Goal: Information Seeking & Learning: Learn about a topic

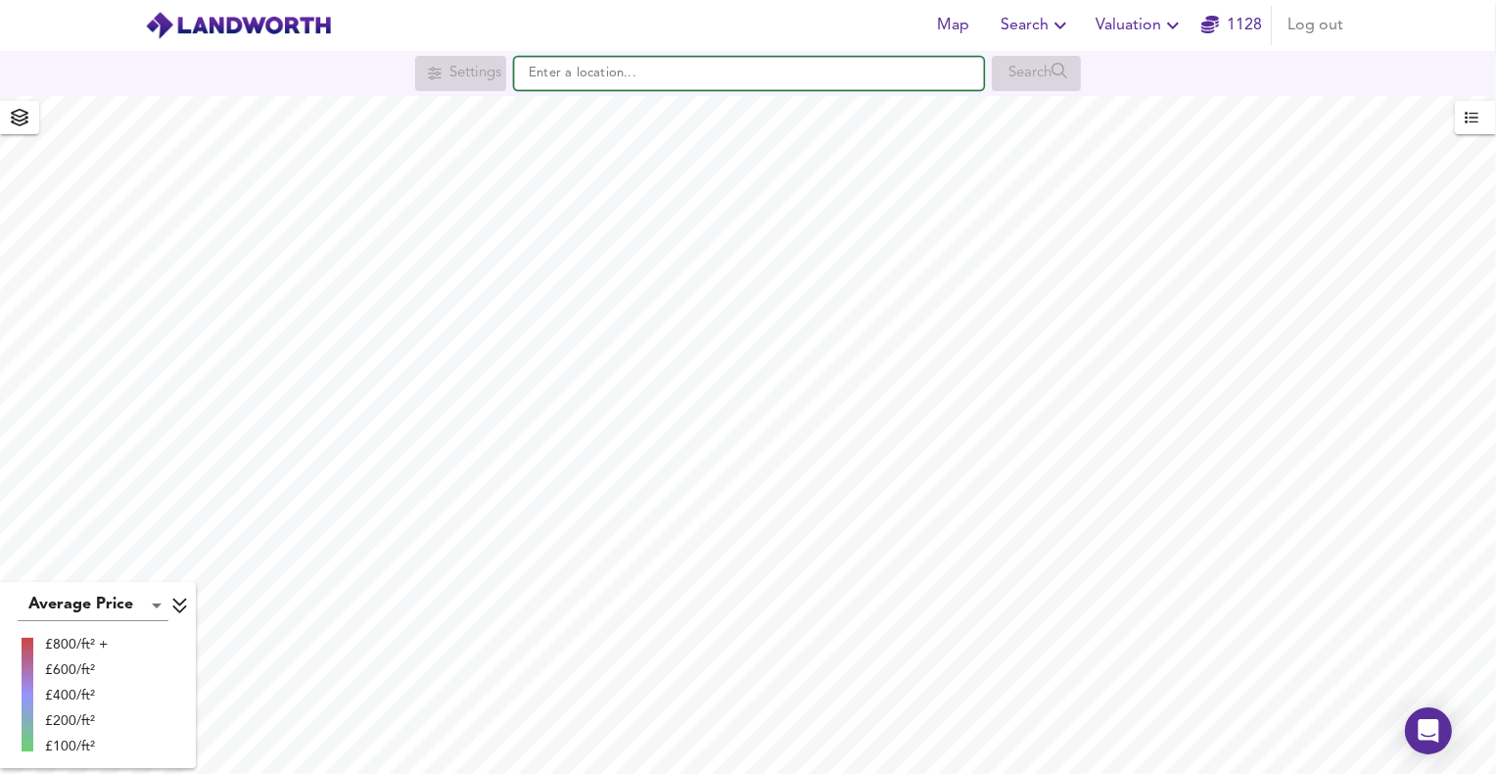
click at [547, 66] on input "text" at bounding box center [749, 73] width 470 height 33
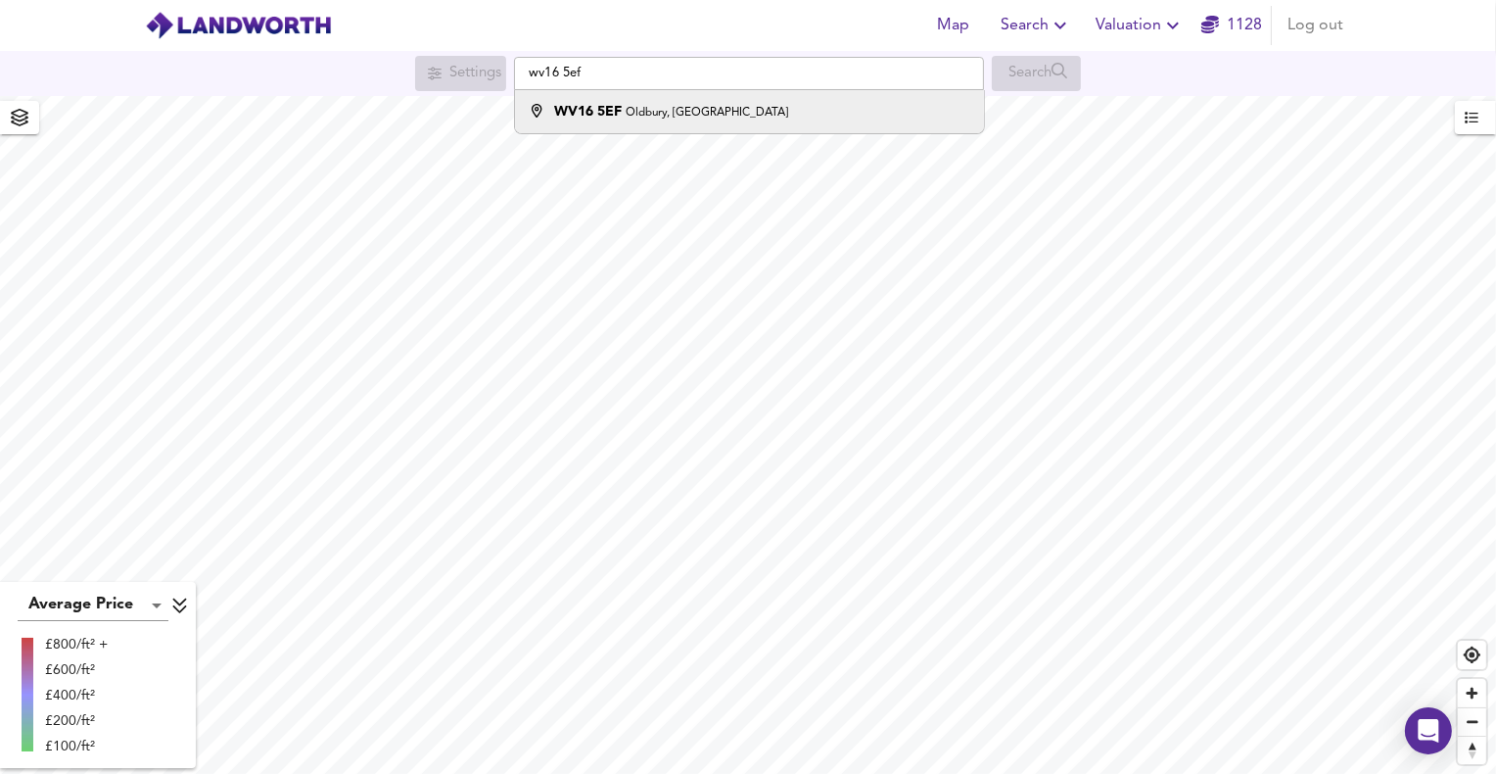
click at [644, 103] on div "WV16 5EF Oldbury, [GEOGRAPHIC_DATA]" at bounding box center [671, 112] width 234 height 20
type input "[STREET_ADDRESS]"
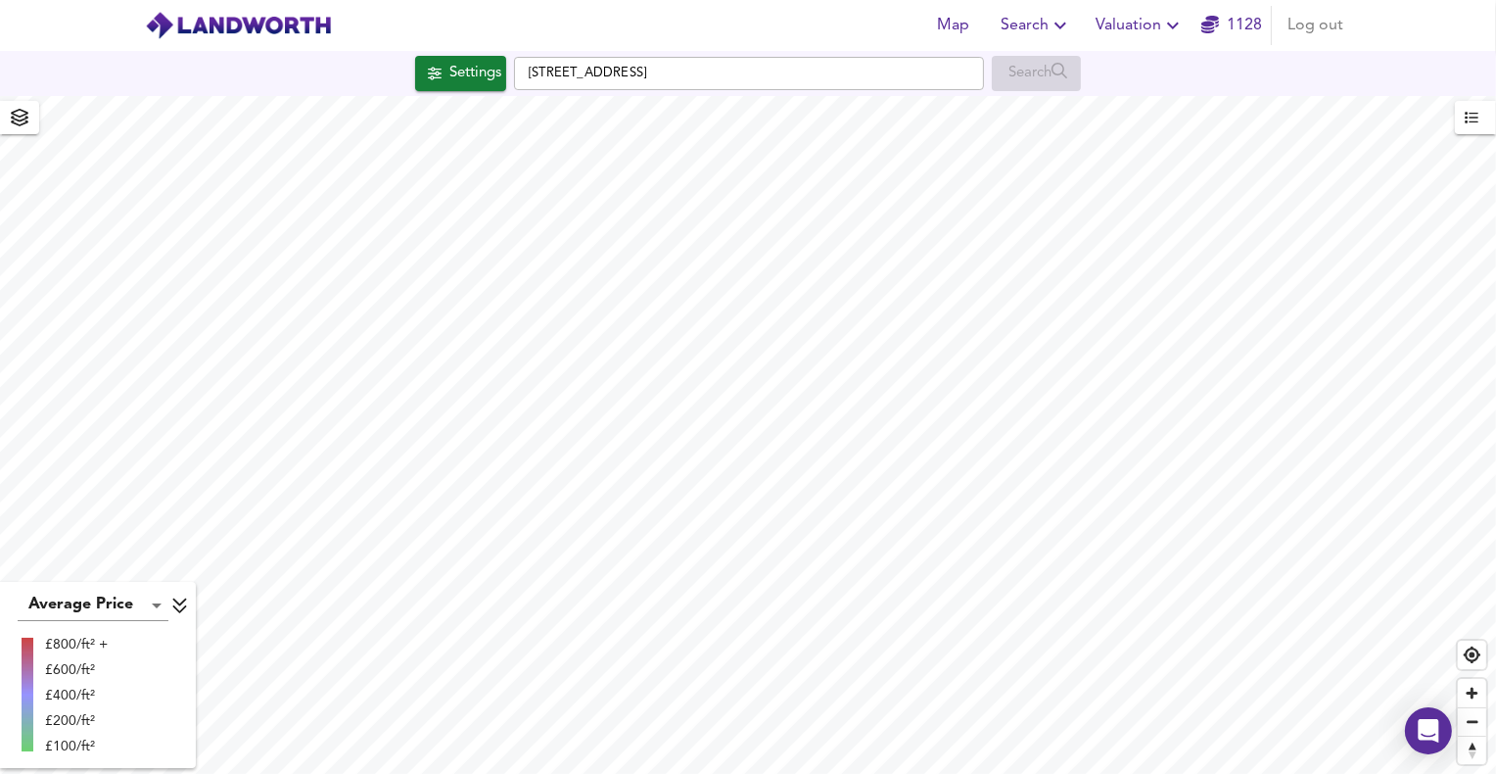
checkbox input "false"
checkbox input "true"
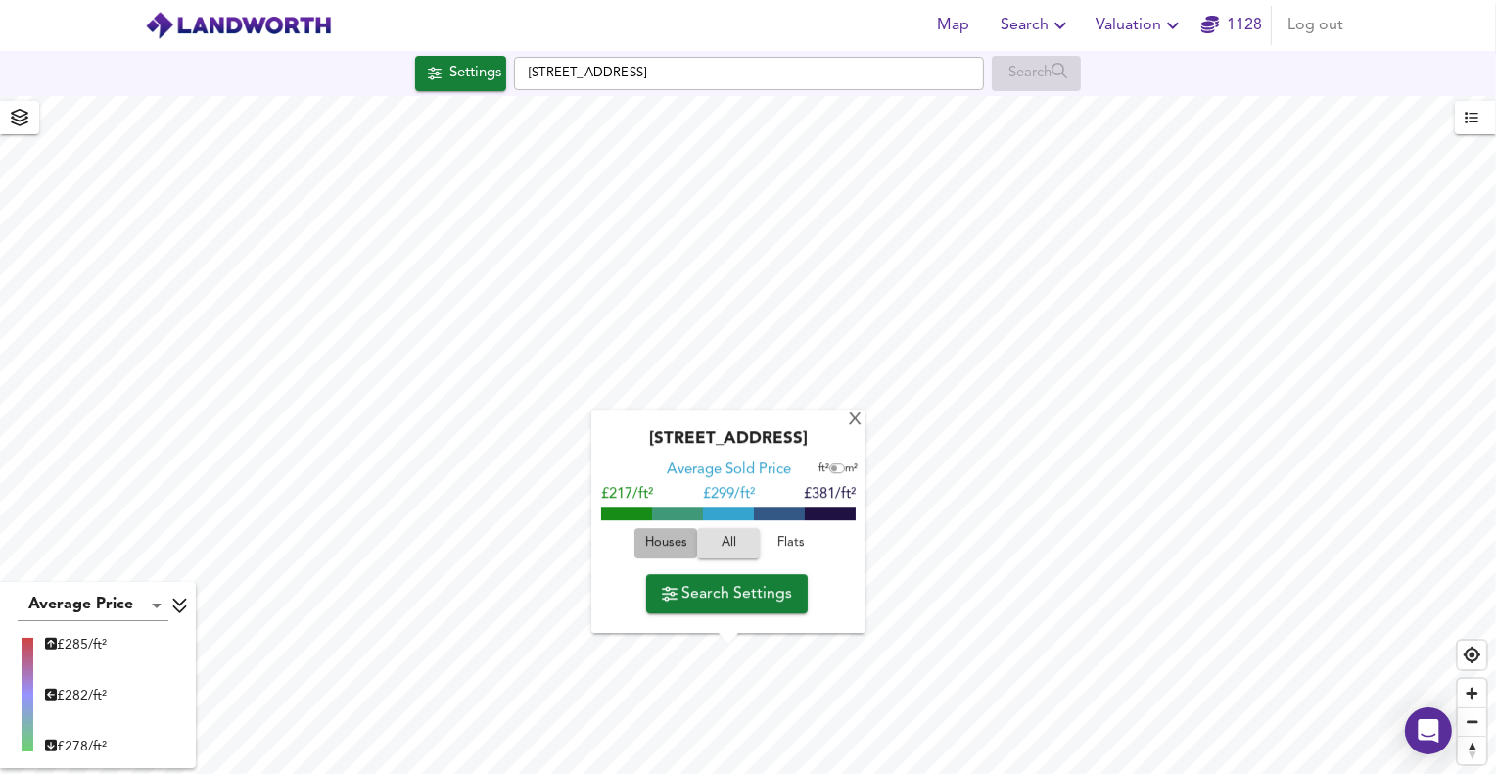
click at [685, 549] on span "Houses" at bounding box center [666, 544] width 53 height 23
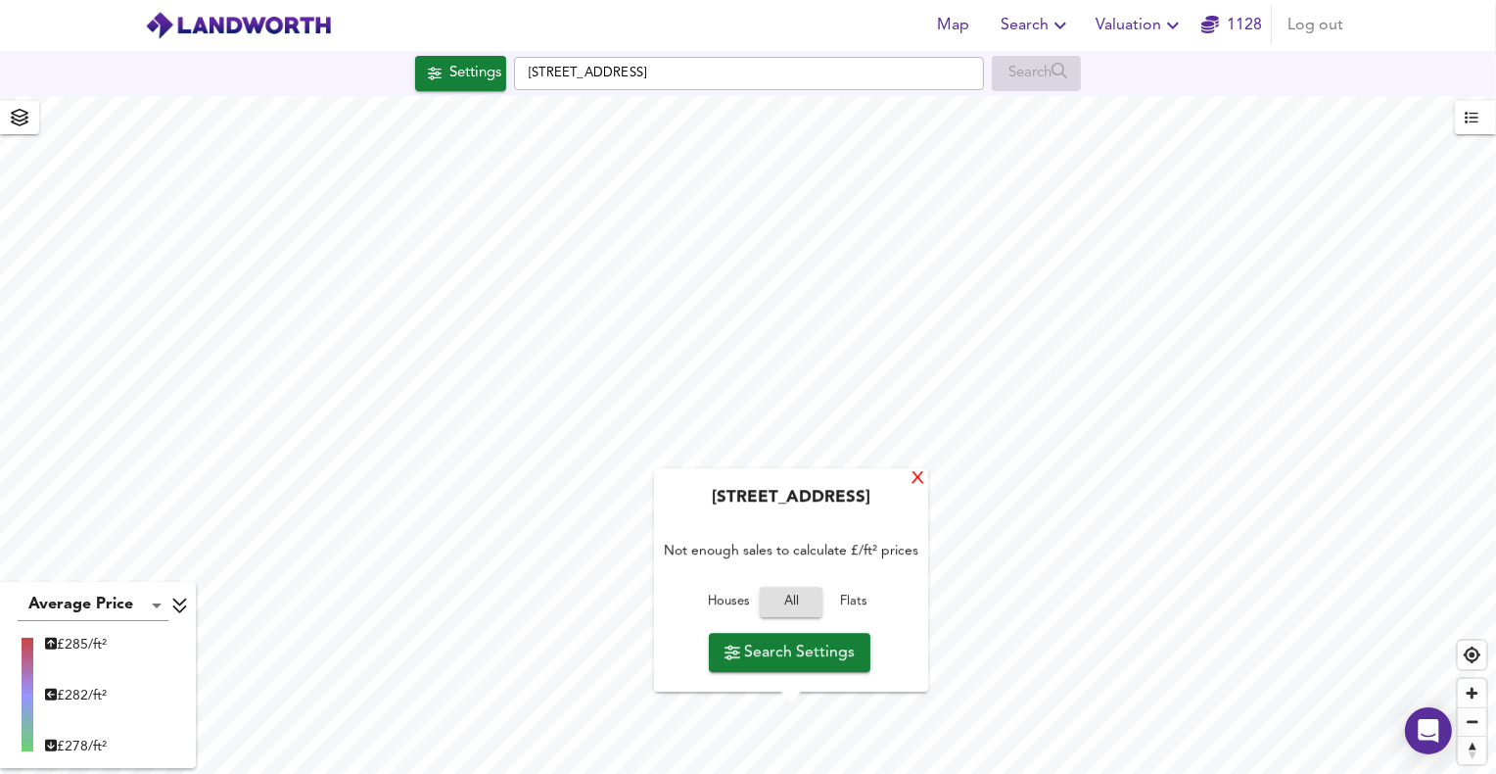
click at [922, 474] on div "X" at bounding box center [918, 479] width 17 height 19
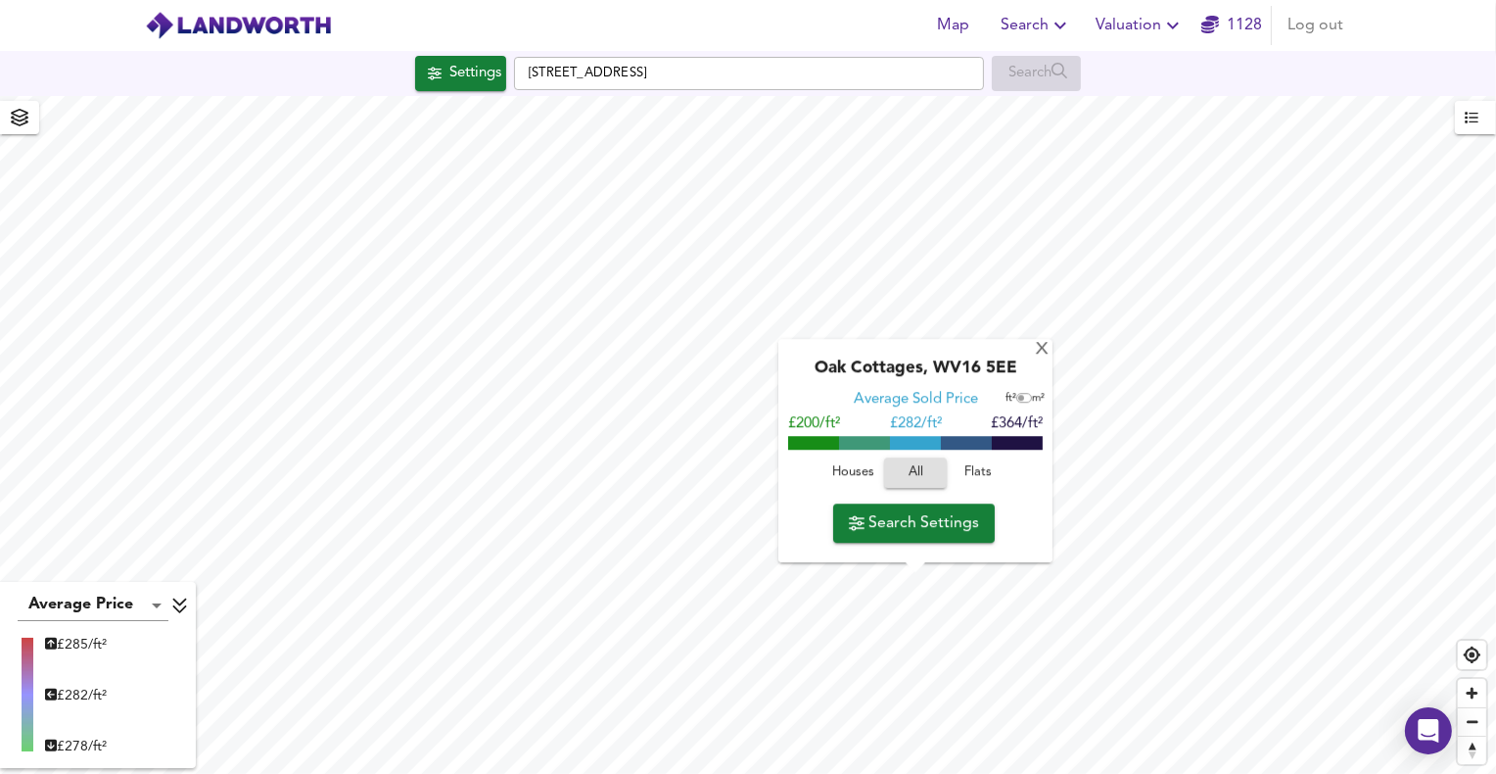
click at [838, 469] on span "Houses" at bounding box center [853, 473] width 53 height 23
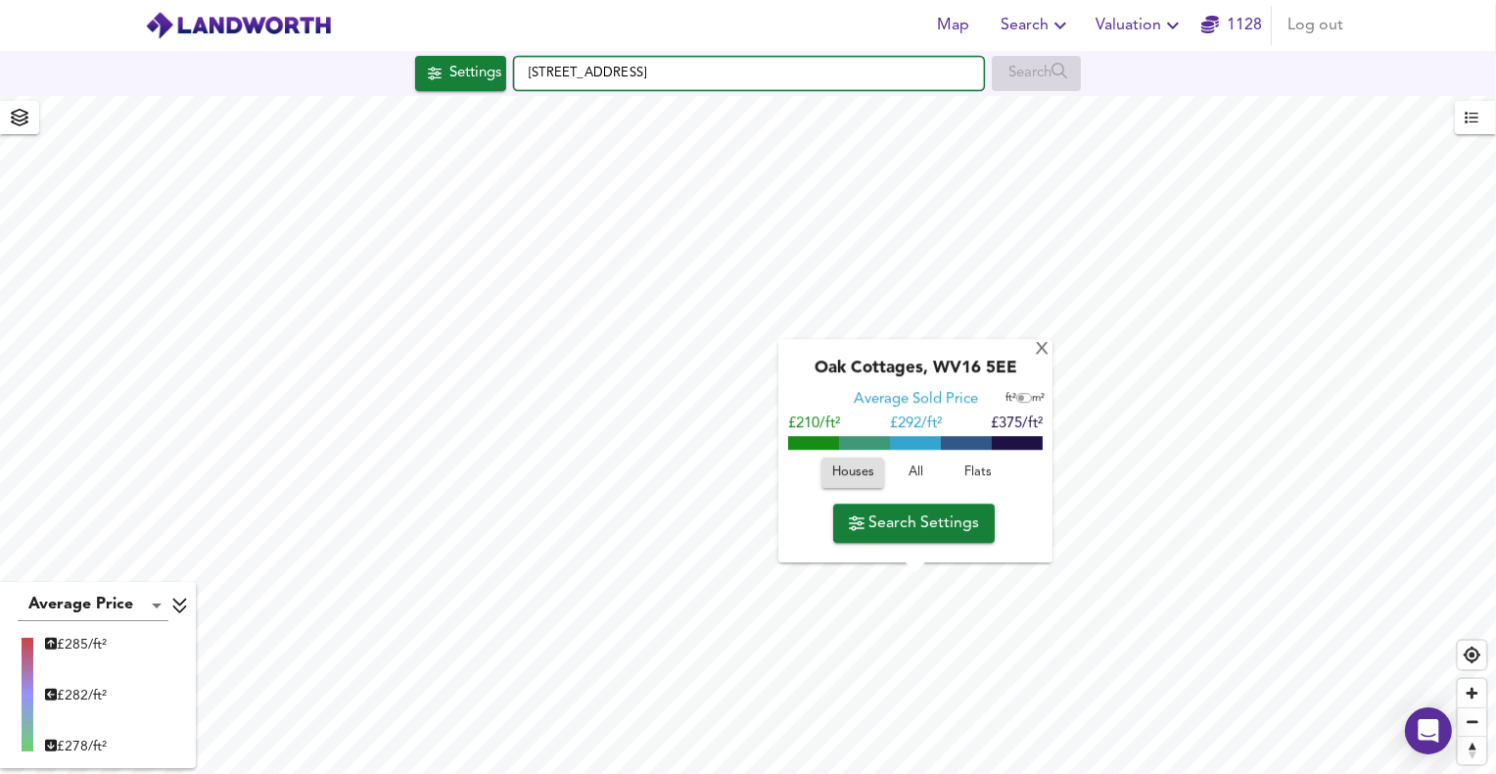
drag, startPoint x: 723, startPoint y: 72, endPoint x: 650, endPoint y: 79, distance: 72.8
click at [650, 79] on input "[STREET_ADDRESS]" at bounding box center [749, 73] width 470 height 33
